Goal: Submit feedback/report problem: Provide input to the site owners about the experience or issues

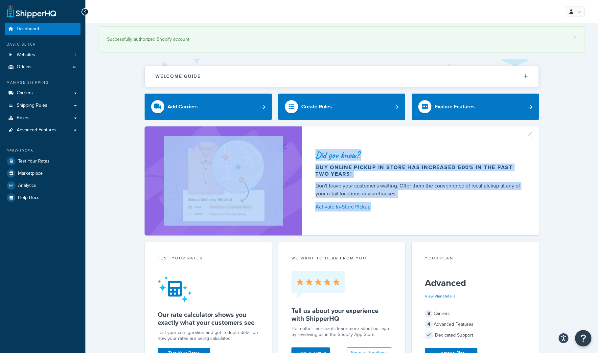
drag, startPoint x: 132, startPoint y: 69, endPoint x: 568, endPoint y: 215, distance: 460.2
click at [568, 215] on div "× Successfully authorized Shopify account Welcome Guide ShipperHQ: An Overview …" at bounding box center [341, 348] width 513 height 651
click at [568, 215] on div "Did you know? Buy online pickup in store has increased 500% in the past two yea…" at bounding box center [342, 180] width 486 height 109
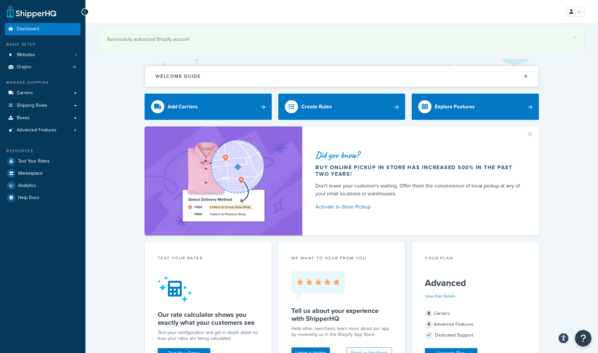
click at [123, 116] on div "× Successfully authorized Shopify account Welcome Guide ShipperHQ: An Overview …" at bounding box center [341, 348] width 513 height 651
drag, startPoint x: 118, startPoint y: 88, endPoint x: 116, endPoint y: 53, distance: 35.8
click at [117, 82] on div "× Successfully authorized Shopify account Welcome Guide ShipperHQ: An Overview …" at bounding box center [341, 348] width 513 height 651
drag, startPoint x: 111, startPoint y: 39, endPoint x: 207, endPoint y: 39, distance: 95.6
click at [207, 39] on div "Successfully authorized Shopify account" at bounding box center [341, 39] width 469 height 9
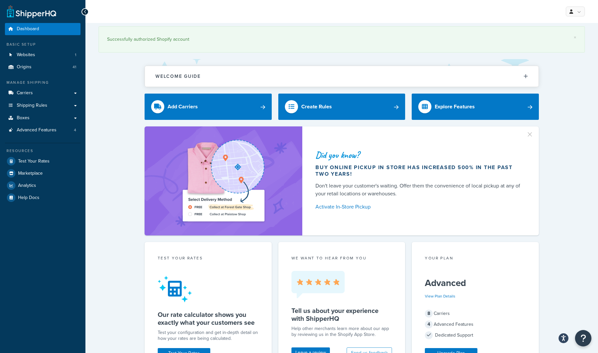
click at [106, 101] on div "× Successfully authorized Shopify account Welcome Guide ShipperHQ: An Overview …" at bounding box center [341, 348] width 513 height 651
click at [105, 101] on div "× Successfully authorized Shopify account Welcome Guide ShipperHQ: An Overview …" at bounding box center [341, 348] width 513 height 651
click at [122, 106] on div "× Successfully authorized Shopify account Welcome Guide ShipperHQ: An Overview …" at bounding box center [341, 348] width 513 height 651
click at [120, 107] on div "× Successfully authorized Shopify account Welcome Guide ShipperHQ: An Overview …" at bounding box center [341, 348] width 513 height 651
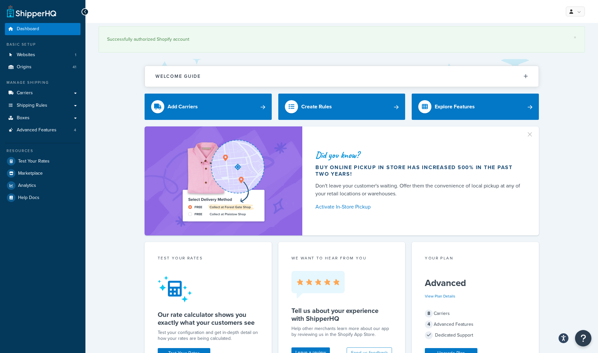
click at [565, 132] on div "Did you know? Buy online pickup in store has increased 500% in the past two yea…" at bounding box center [342, 180] width 486 height 109
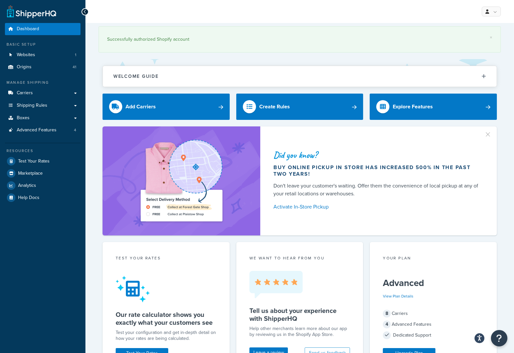
click at [32, 283] on div "Dashboard Basic Setup Websites 1 Origins 41 Manage Shipping Carriers Carriers A…" at bounding box center [42, 337] width 85 height 674
click at [49, 132] on span "Advanced Features" at bounding box center [37, 130] width 40 height 6
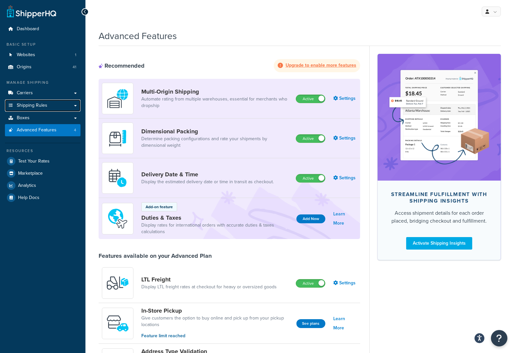
click at [53, 106] on link "Shipping Rules" at bounding box center [43, 106] width 76 height 12
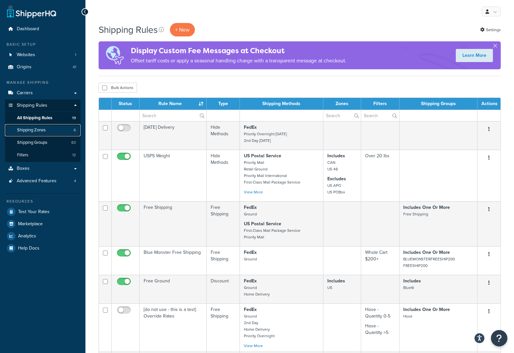
click at [52, 132] on link "Shipping Zones 6" at bounding box center [43, 130] width 76 height 12
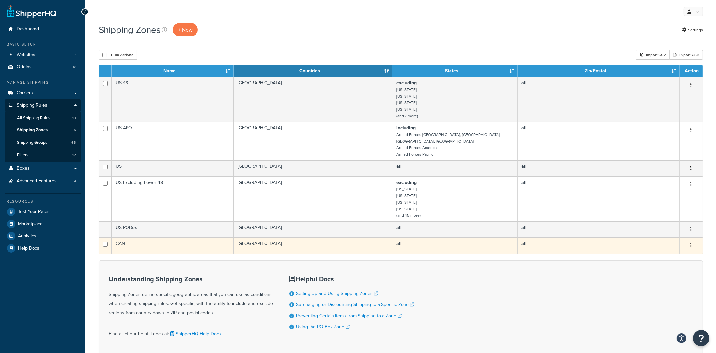
click at [458, 239] on td "all" at bounding box center [455, 246] width 126 height 16
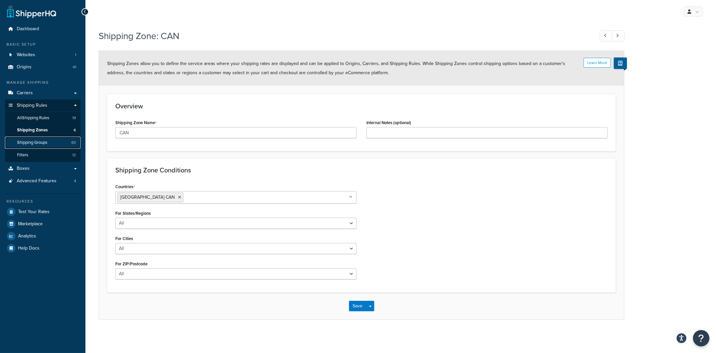
click at [45, 143] on span "Shipping Groups" at bounding box center [32, 143] width 30 height 6
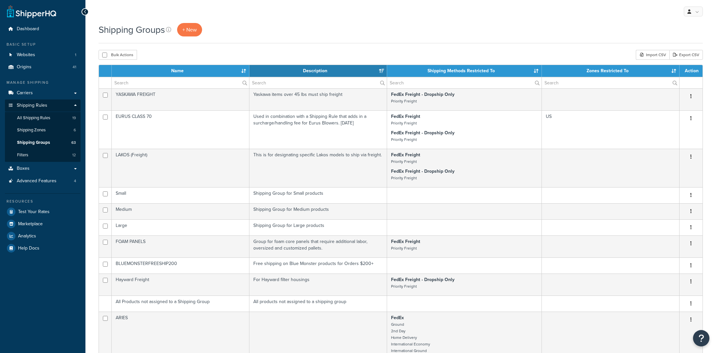
select select "15"
click at [46, 94] on link "Carriers" at bounding box center [43, 93] width 76 height 12
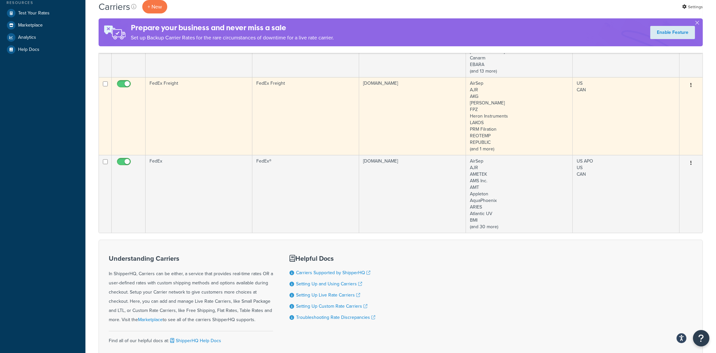
scroll to position [225, 0]
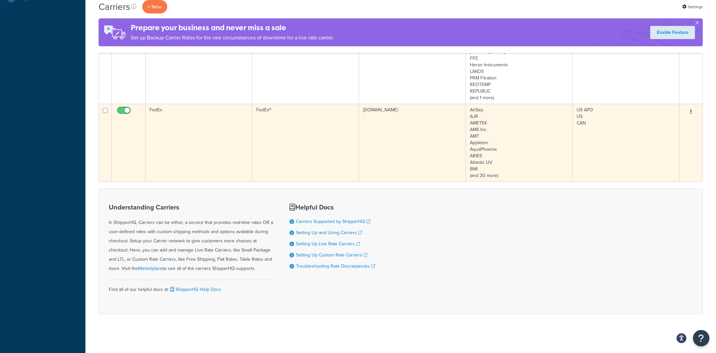
click at [261, 151] on td "FedEx®" at bounding box center [305, 143] width 107 height 78
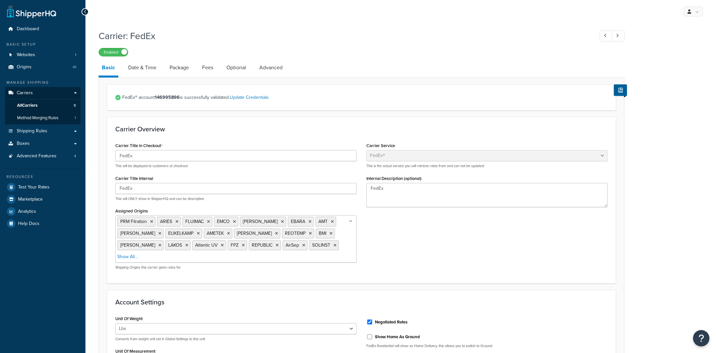
select select "fedEx"
select select "REGULAR_PICKUP"
select select "YOUR_PACKAGING"
click at [139, 69] on link "Date & Time" at bounding box center [142, 68] width 35 height 16
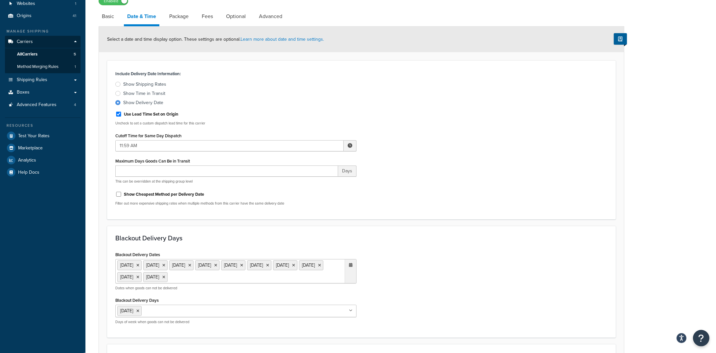
scroll to position [8, 0]
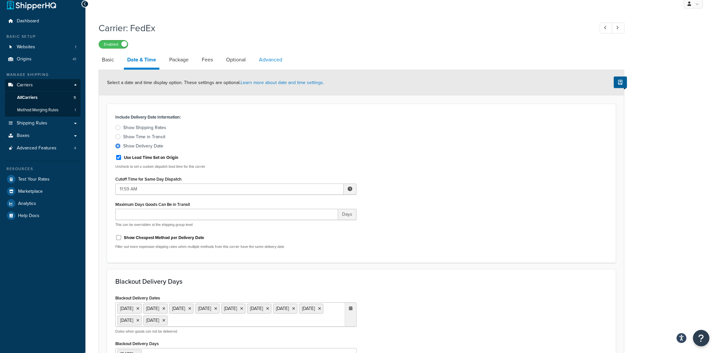
click at [266, 61] on link "Advanced" at bounding box center [271, 60] width 30 height 16
select select "false"
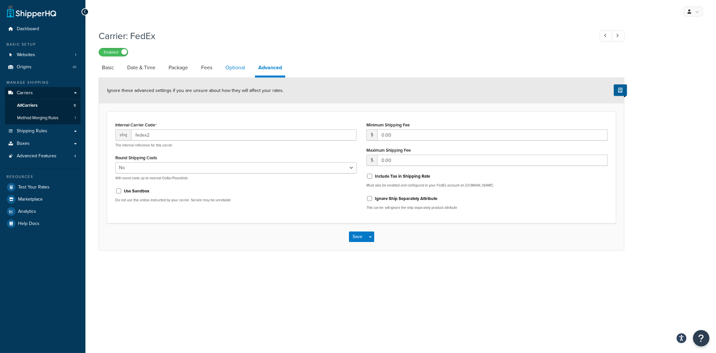
click at [234, 67] on link "Optional" at bounding box center [235, 68] width 26 height 16
select select "business"
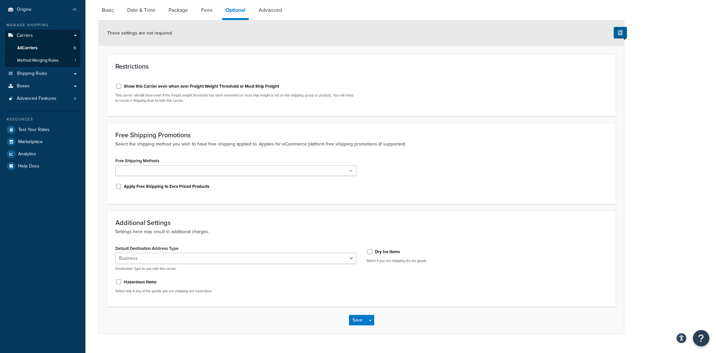
scroll to position [52, 0]
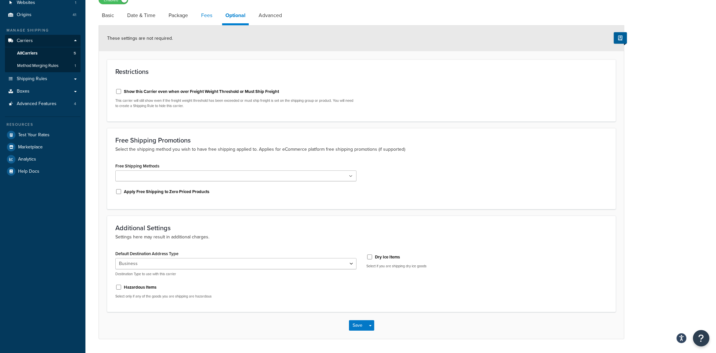
click at [212, 18] on link "Fees" at bounding box center [207, 16] width 18 height 16
select select "AFTER"
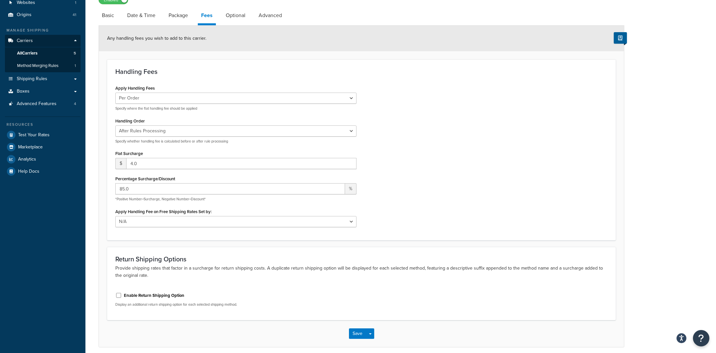
click at [258, 62] on div "Handling Fees Apply Handling Fees Per Order Per Item Per Package Specify where …" at bounding box center [361, 149] width 509 height 181
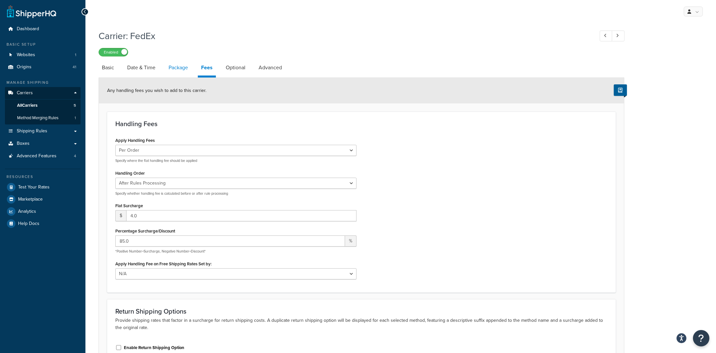
click at [178, 72] on link "Package" at bounding box center [178, 68] width 26 height 16
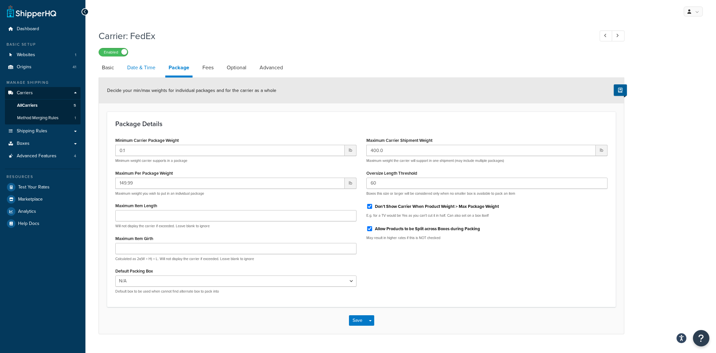
click at [146, 68] on link "Date & Time" at bounding box center [141, 68] width 35 height 16
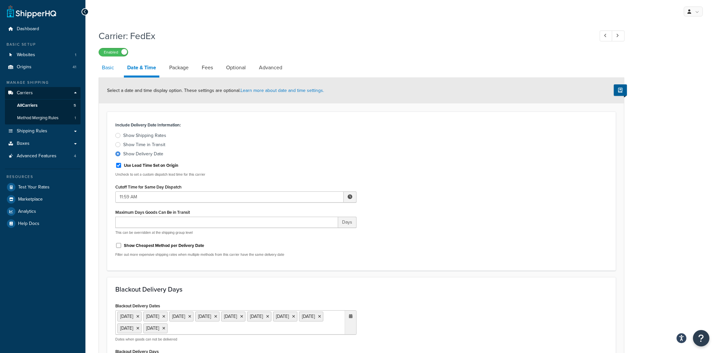
click at [104, 67] on link "Basic" at bounding box center [108, 68] width 19 height 16
select select "fedEx"
select select "REGULAR_PICKUP"
select select "YOUR_PACKAGING"
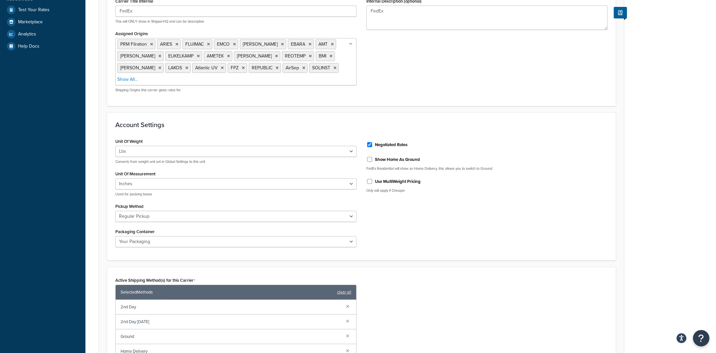
scroll to position [48, 0]
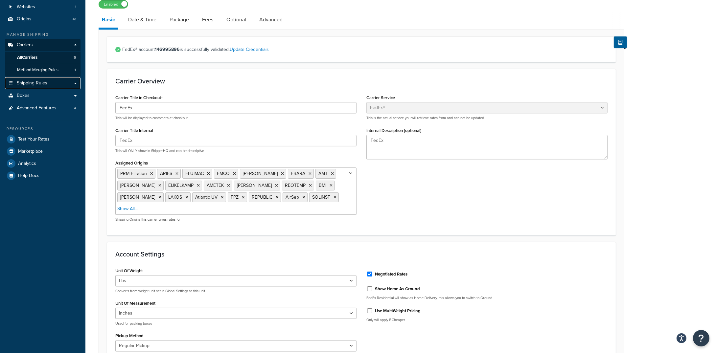
click at [38, 83] on span "Shipping Rules" at bounding box center [32, 83] width 31 height 6
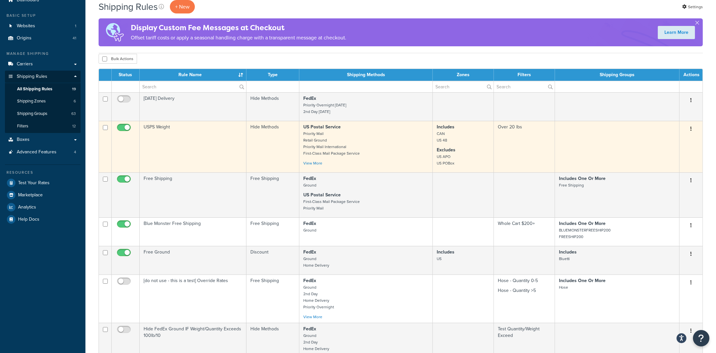
scroll to position [20, 0]
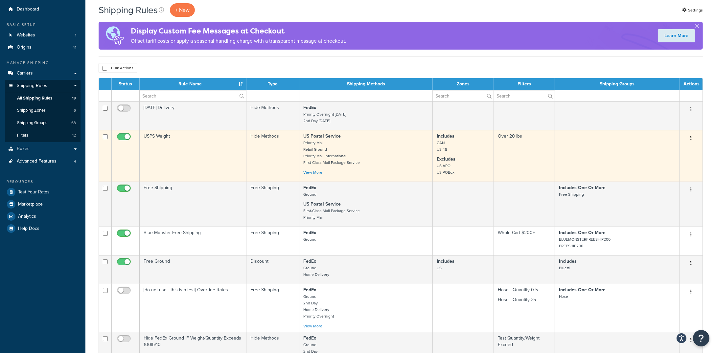
click at [213, 163] on td "USPS Weight" at bounding box center [193, 156] width 107 height 52
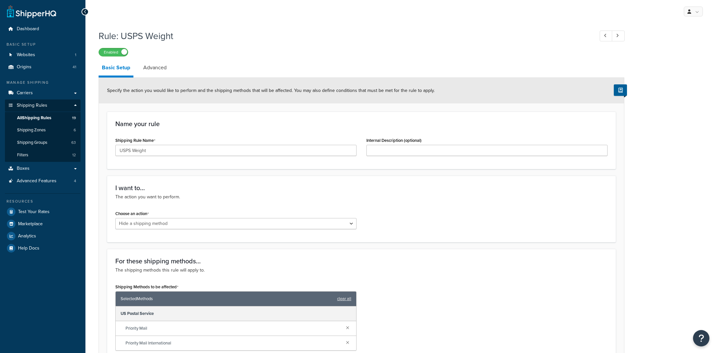
select select "HIDE"
click at [39, 119] on span "All Shipping Rules" at bounding box center [34, 118] width 34 height 6
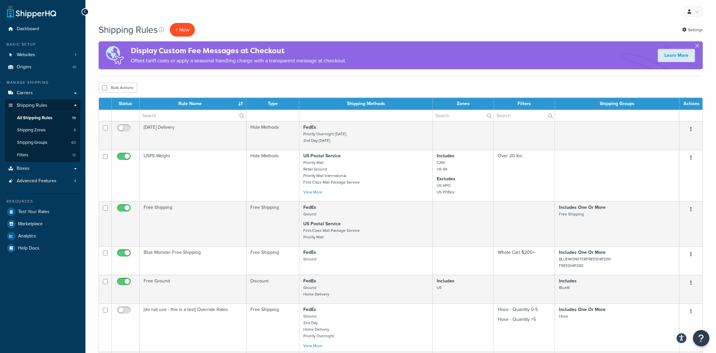
click at [186, 30] on p "+ New" at bounding box center [182, 29] width 25 height 13
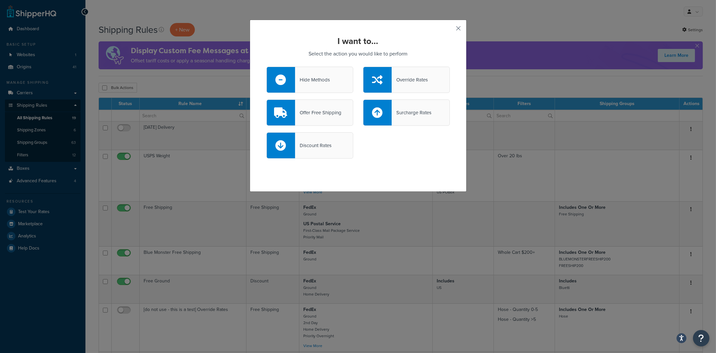
click at [450, 30] on button "button" at bounding box center [449, 31] width 2 height 2
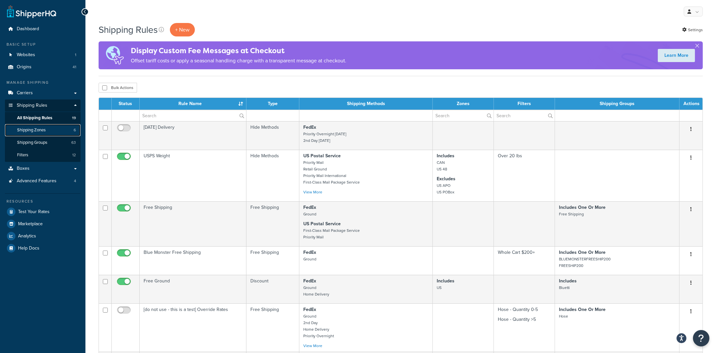
click at [27, 130] on span "Shipping Zones" at bounding box center [31, 130] width 29 height 6
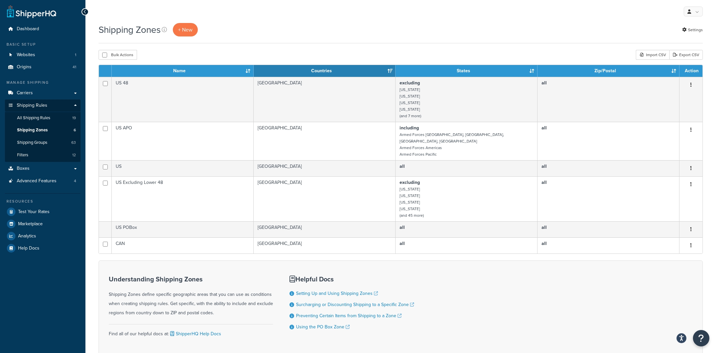
click at [212, 52] on div "Bulk Actions Duplicate [GEOGRAPHIC_DATA] Import CSV Export CSV" at bounding box center [401, 55] width 604 height 10
click at [200, 58] on div "Bulk Actions Duplicate [GEOGRAPHIC_DATA] Import CSV Export CSV" at bounding box center [401, 55] width 604 height 10
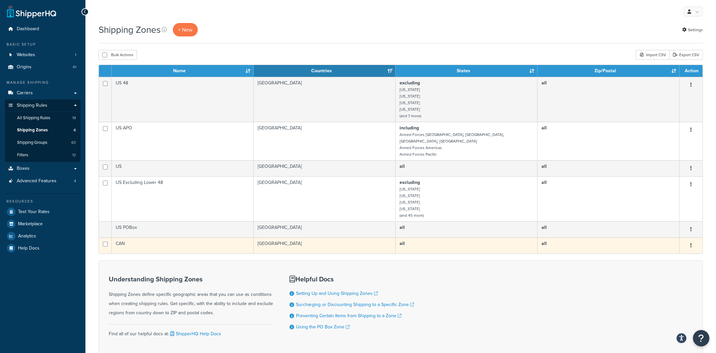
click at [690, 240] on button "button" at bounding box center [690, 245] width 9 height 11
click at [668, 252] on link "Edit" at bounding box center [664, 251] width 52 height 13
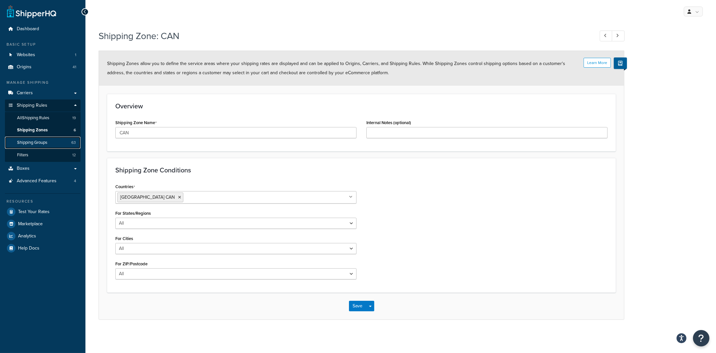
click at [39, 144] on span "Shipping Groups" at bounding box center [32, 143] width 30 height 6
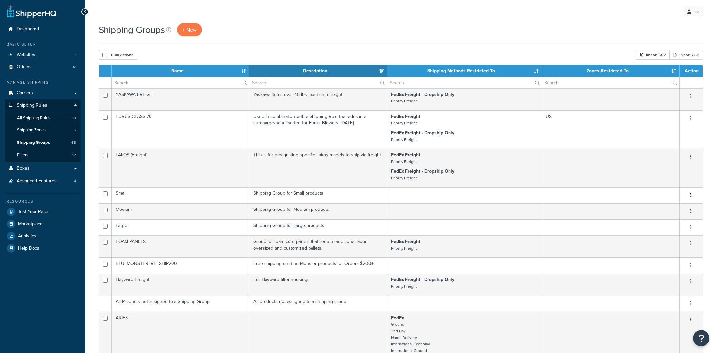
select select "15"
click at [46, 98] on link "Carriers" at bounding box center [43, 93] width 76 height 12
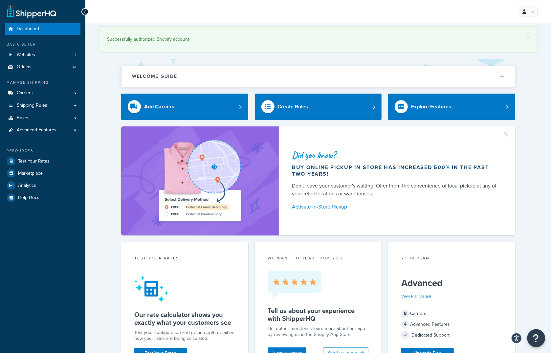
click at [535, 334] on icon "Open Resource Center" at bounding box center [537, 338] width 6 height 9
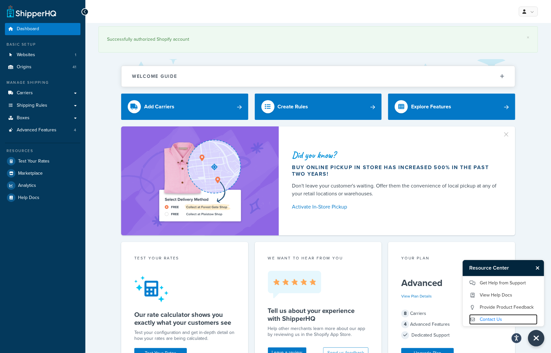
click at [489, 322] on link "Contact Us" at bounding box center [503, 319] width 68 height 11
click at [497, 285] on link "Get Help from Support" at bounding box center [503, 283] width 68 height 11
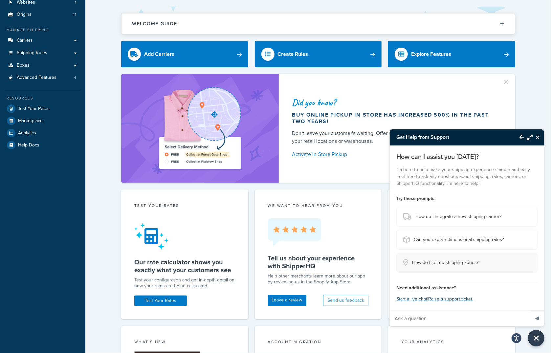
scroll to position [72, 0]
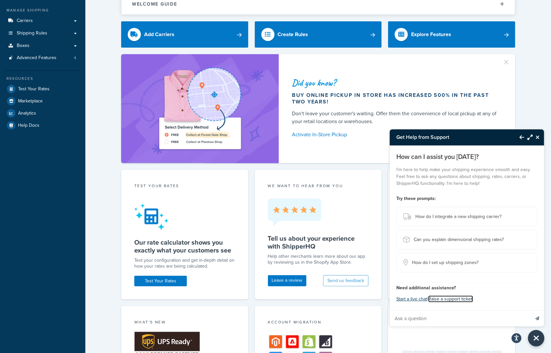
click at [469, 302] on link "Raise a support ticket." at bounding box center [450, 299] width 45 height 7
click at [538, 138] on icon "Close Resource Center" at bounding box center [538, 137] width 4 height 5
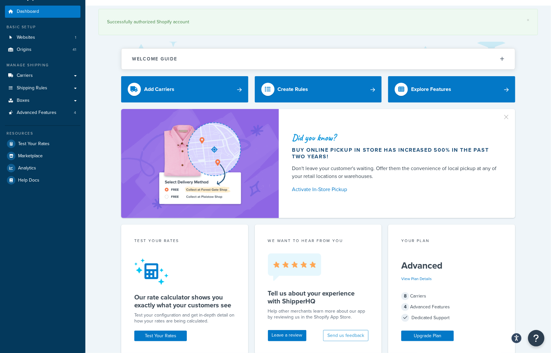
scroll to position [0, 0]
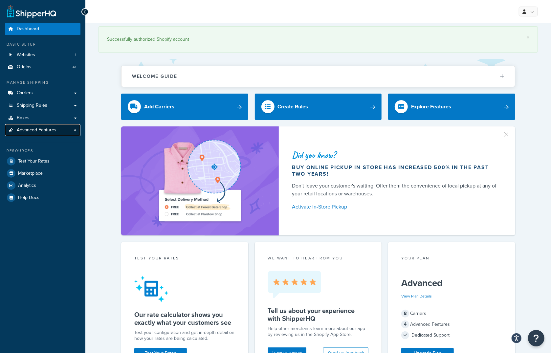
click at [37, 132] on span "Advanced Features" at bounding box center [37, 130] width 40 height 6
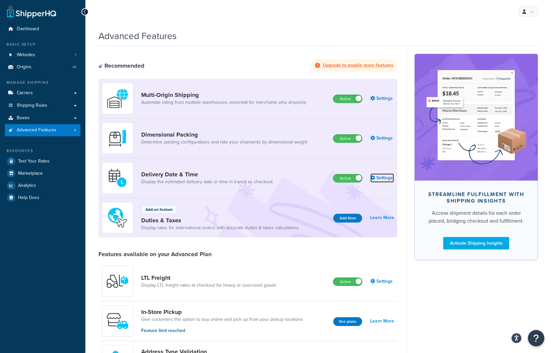
click at [386, 179] on link "Settings" at bounding box center [383, 177] width 24 height 9
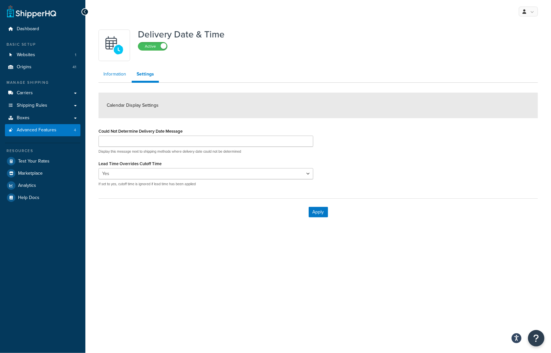
click at [107, 76] on link "Information" at bounding box center [115, 74] width 33 height 13
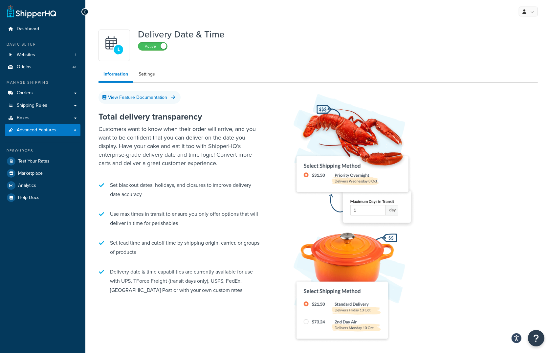
scroll to position [45, 0]
